Goal: Information Seeking & Learning: Find specific fact

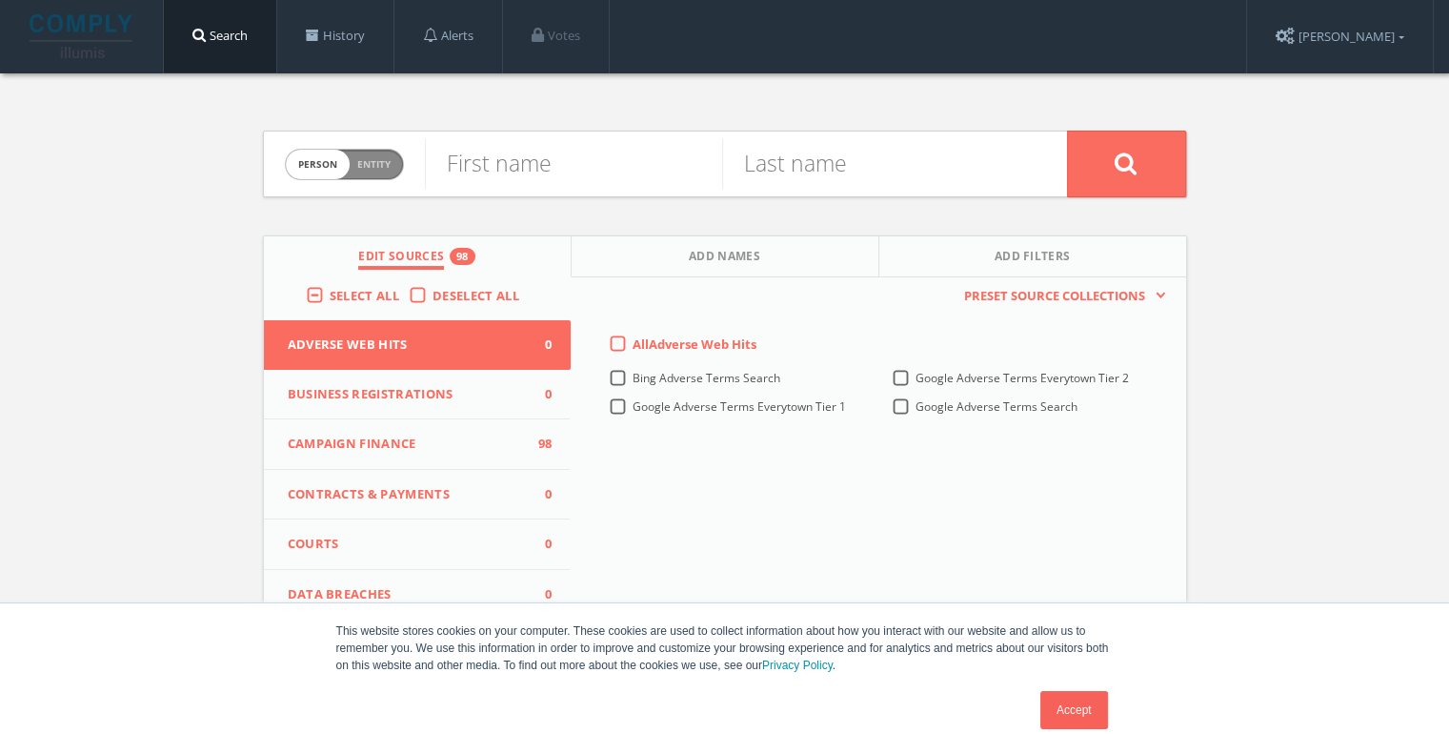
click at [459, 295] on span "Deselect All" at bounding box center [476, 295] width 87 height 17
click at [0, 0] on input "Deselect All" at bounding box center [0, 0] width 0 height 0
click at [385, 516] on button "Contracts & Payments 0" at bounding box center [418, 495] width 308 height 51
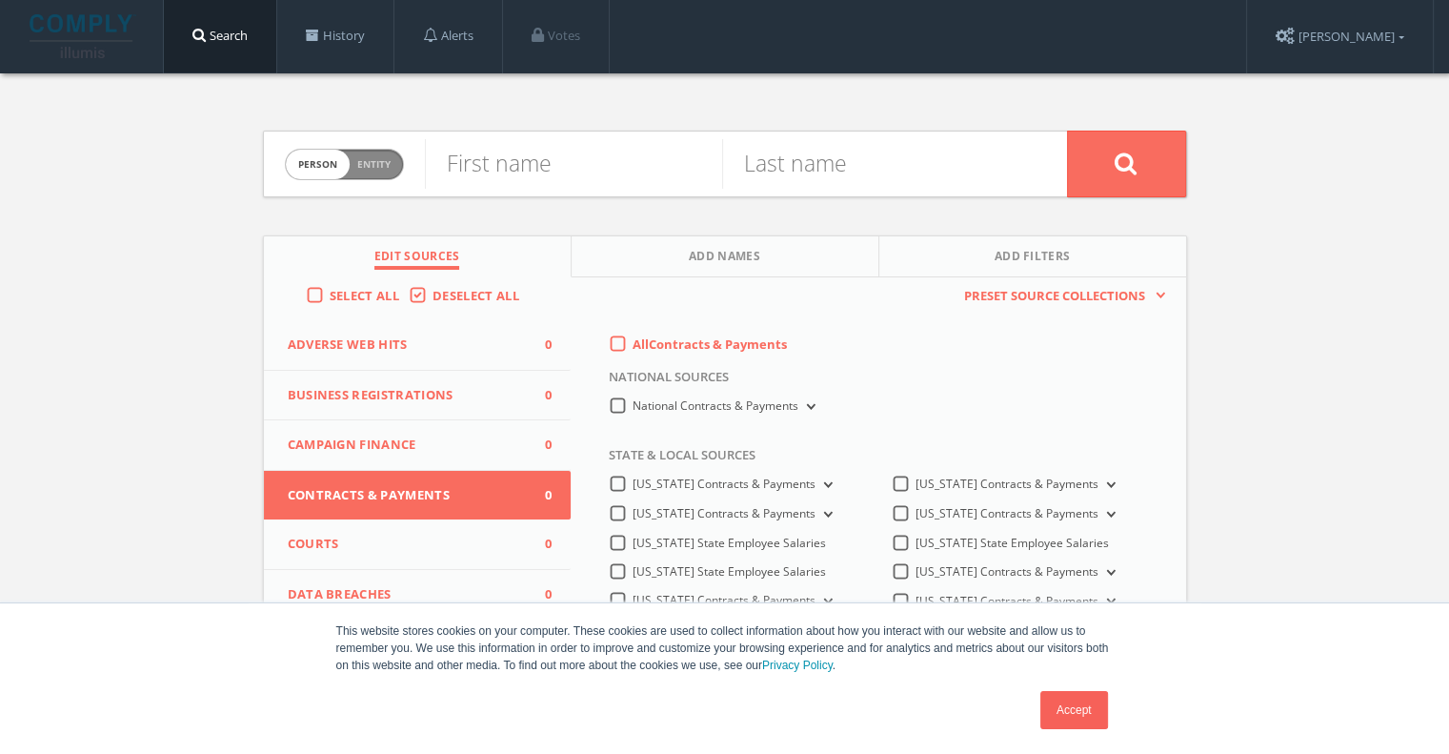
click at [385, 529] on button "Courts 0" at bounding box center [418, 544] width 308 height 51
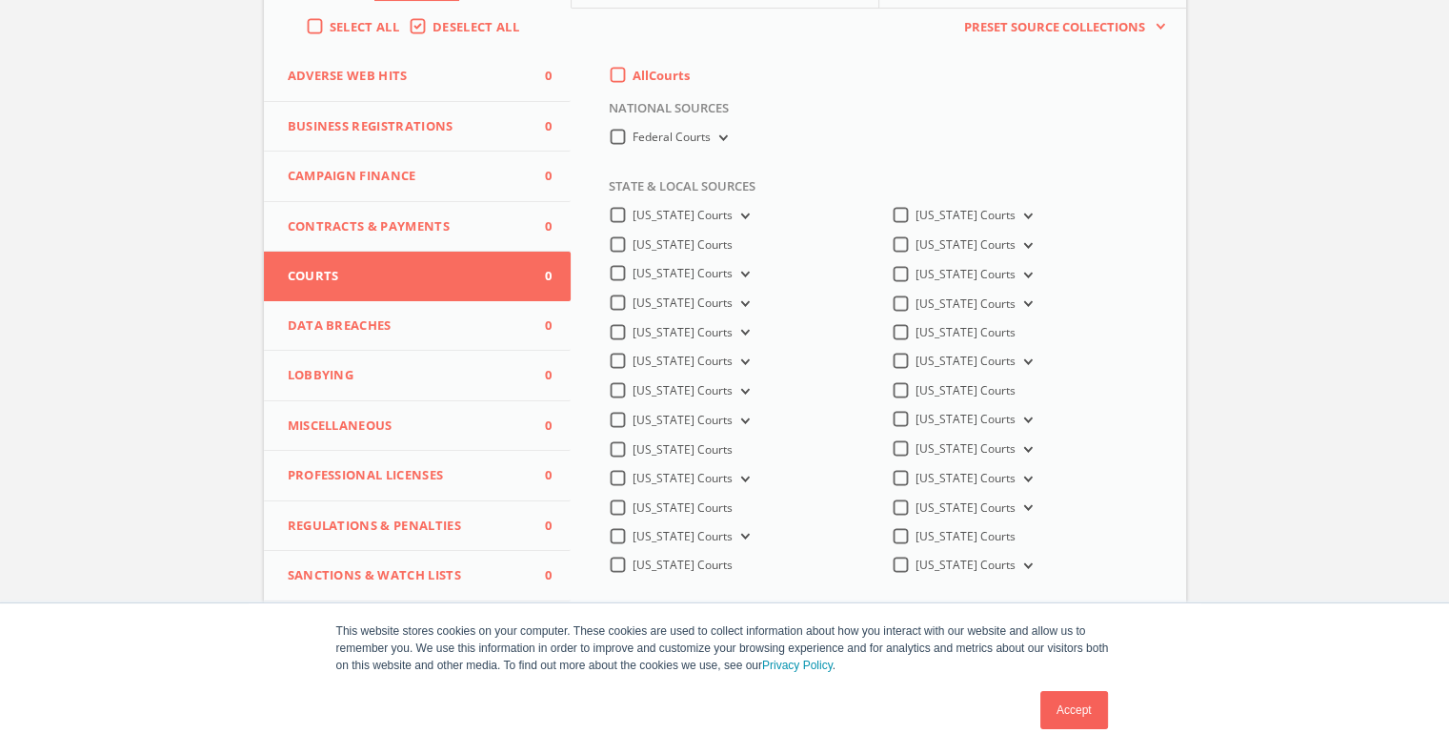
scroll to position [330, 0]
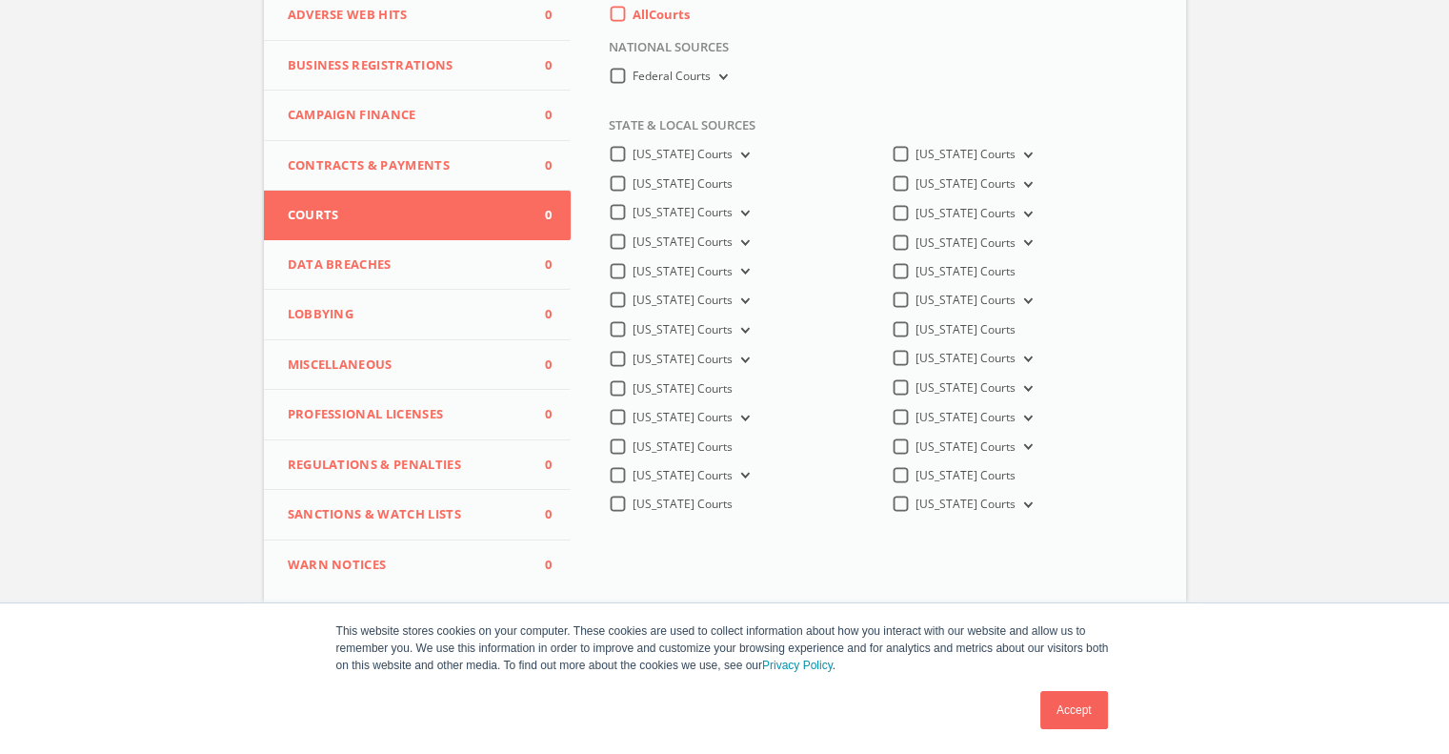
click at [948, 419] on span "[US_STATE] Courts" at bounding box center [966, 417] width 100 height 16
click at [0, 0] on Courts-all "[US_STATE] Courts" at bounding box center [0, 0] width 0 height 0
click at [1016, 415] on button "[US_STATE] Courts" at bounding box center [1026, 417] width 21 height 17
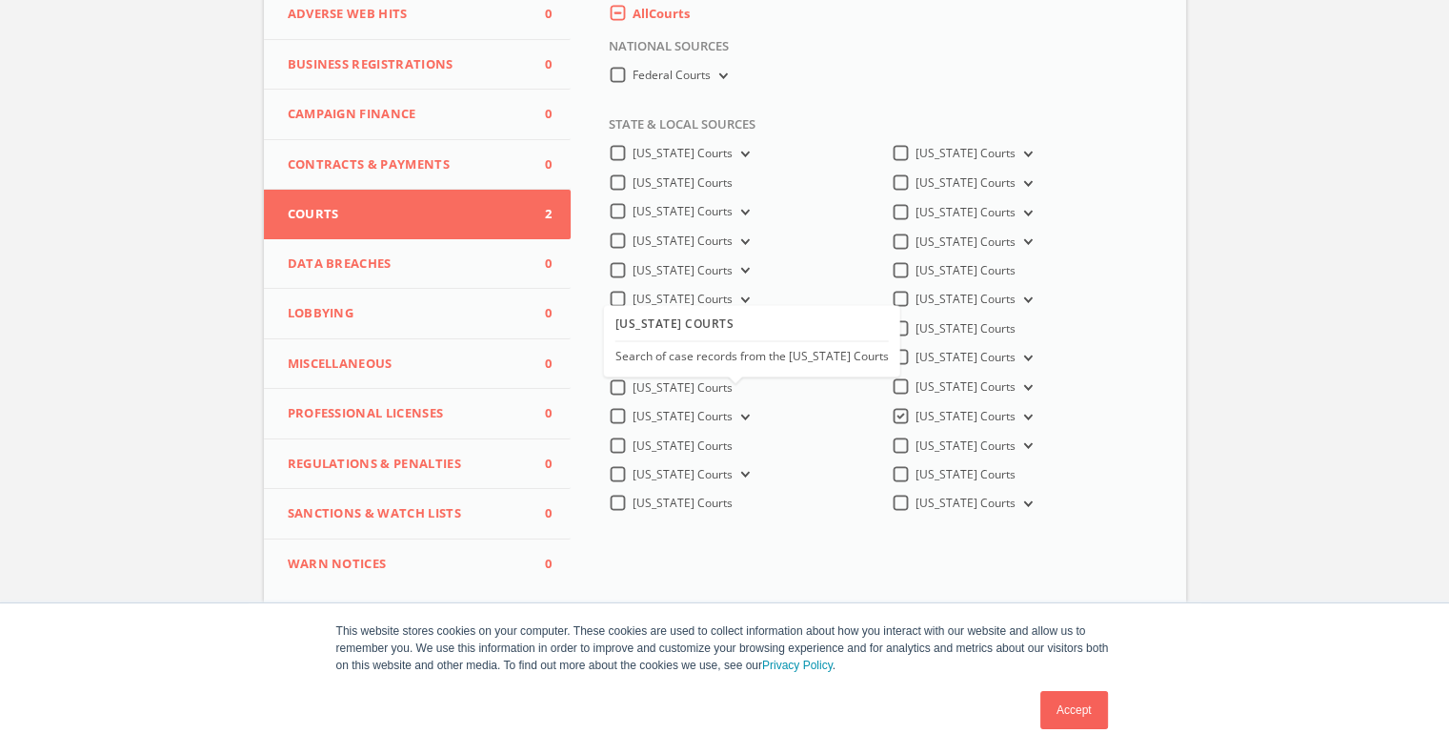
scroll to position [0, 0]
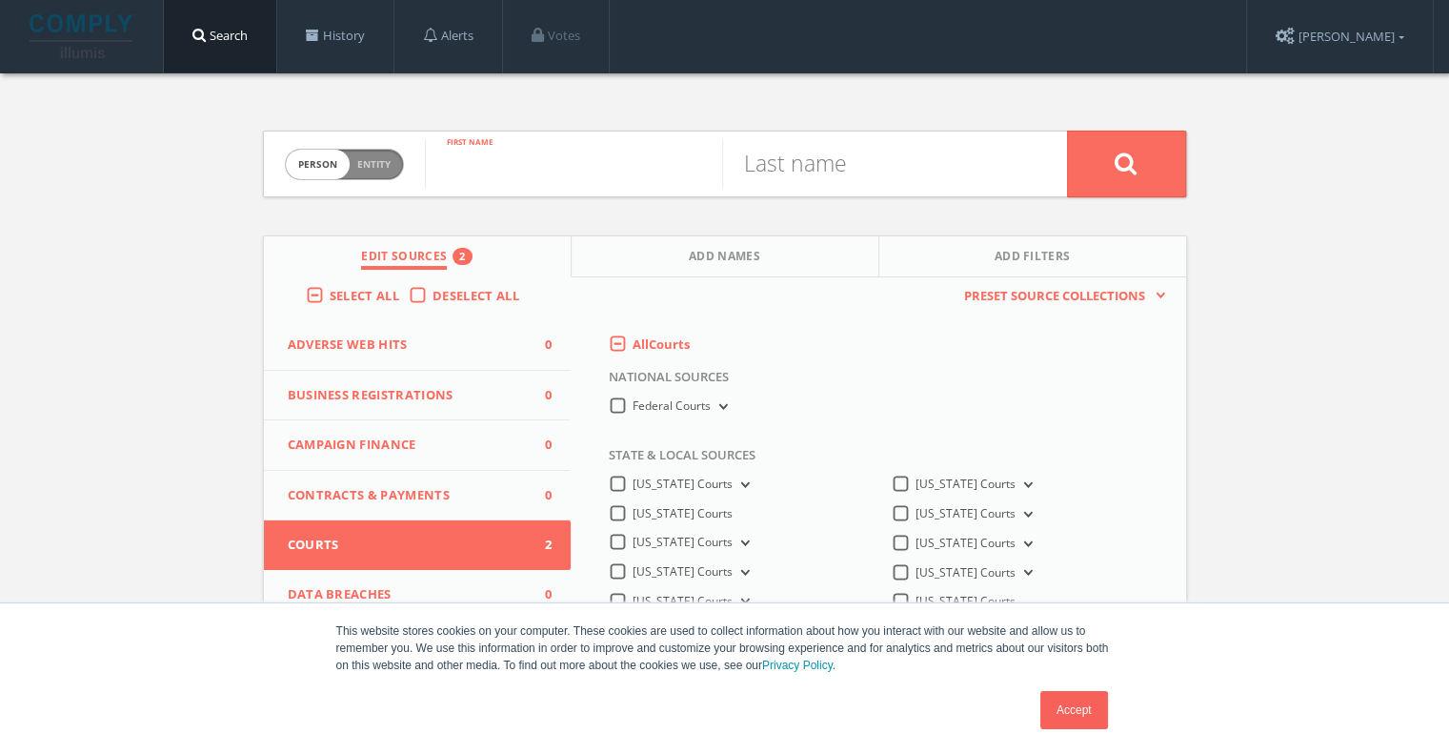
click at [543, 163] on input "text" at bounding box center [573, 164] width 297 height 50
type input "Shavene"
type input "[PERSON_NAME]"
click at [1067, 131] on button at bounding box center [1126, 164] width 119 height 67
